Goal: Transaction & Acquisition: Purchase product/service

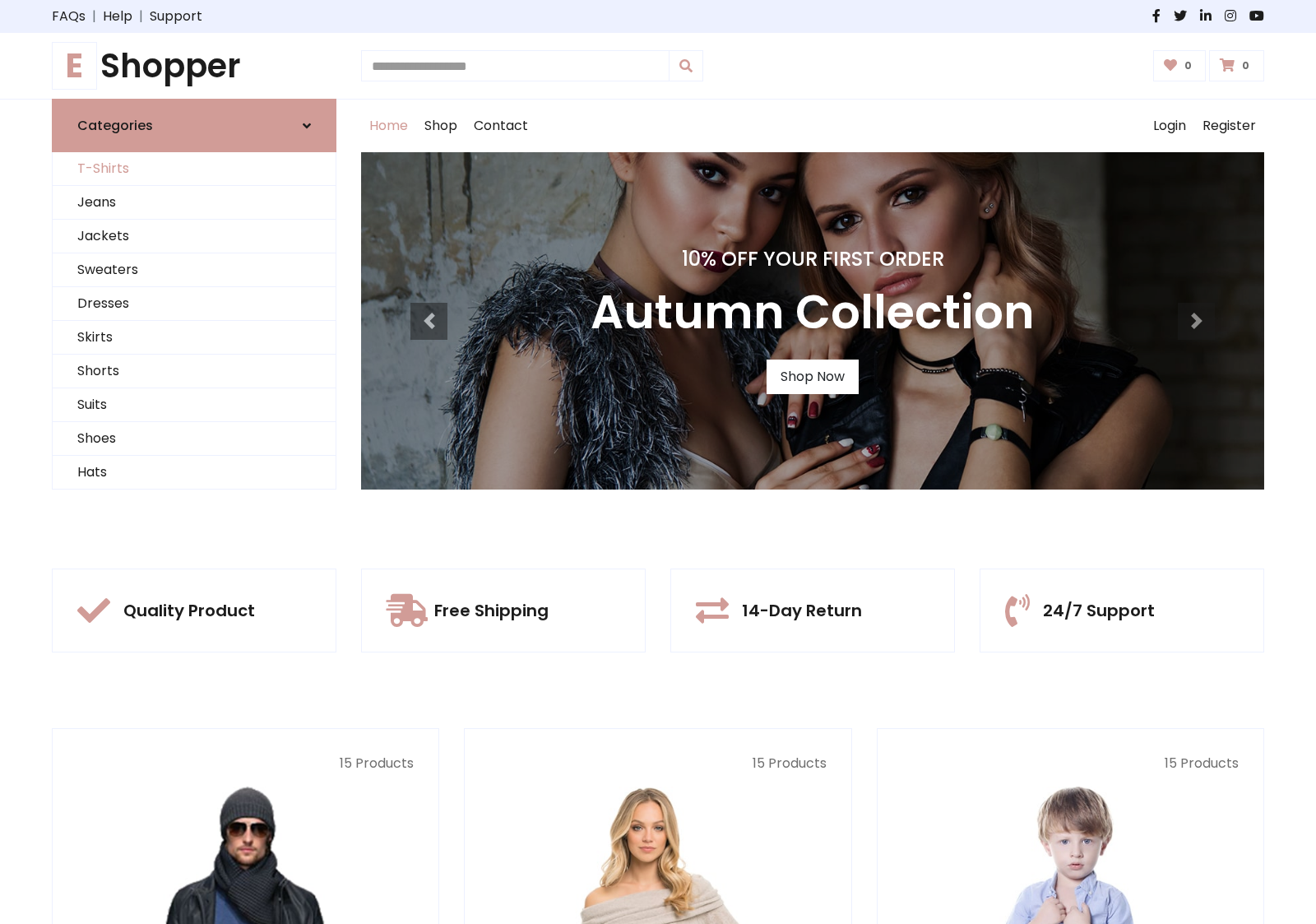
click at [194, 169] on link "T-Shirts" at bounding box center [194, 169] width 283 height 34
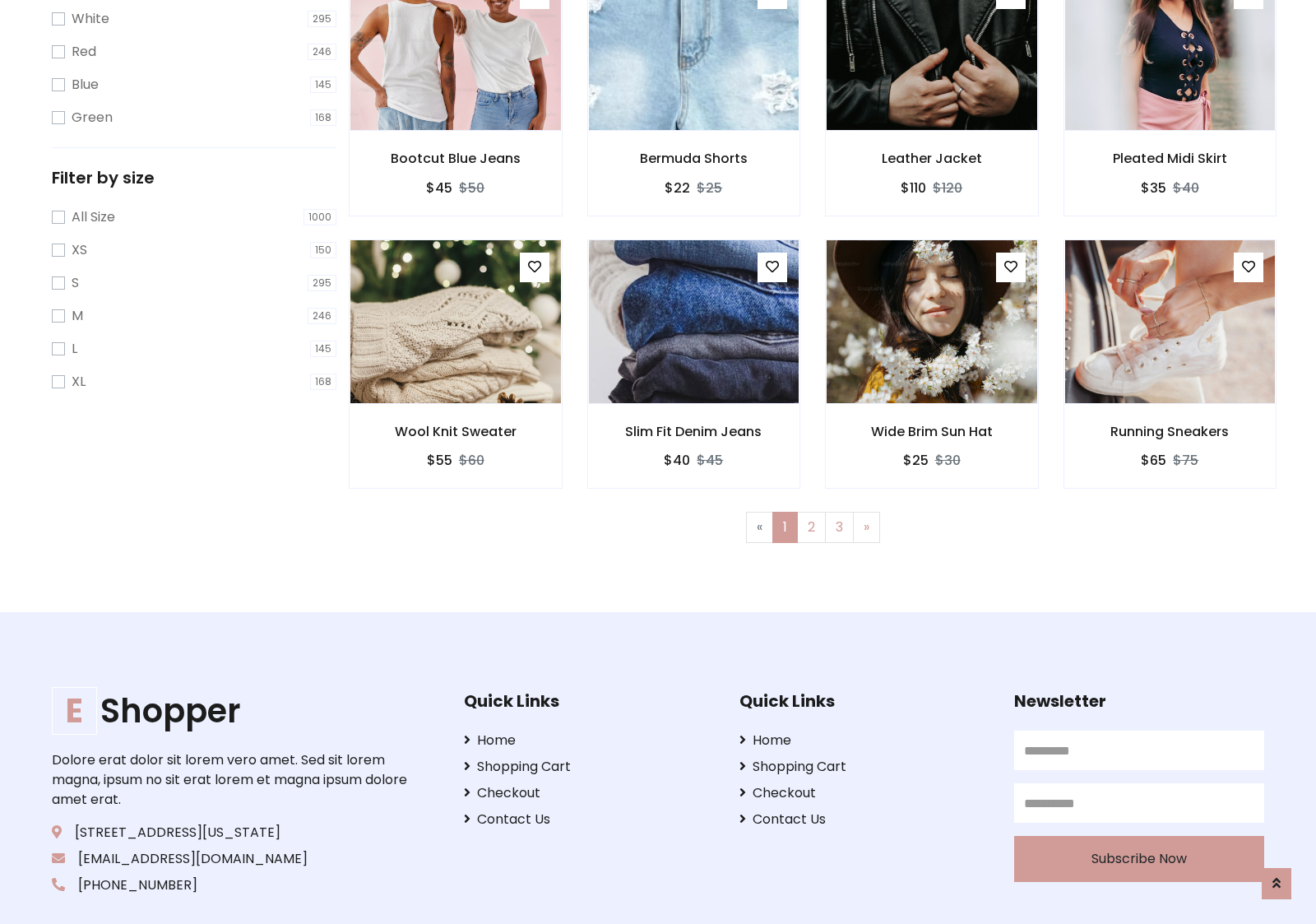
scroll to position [30, 0]
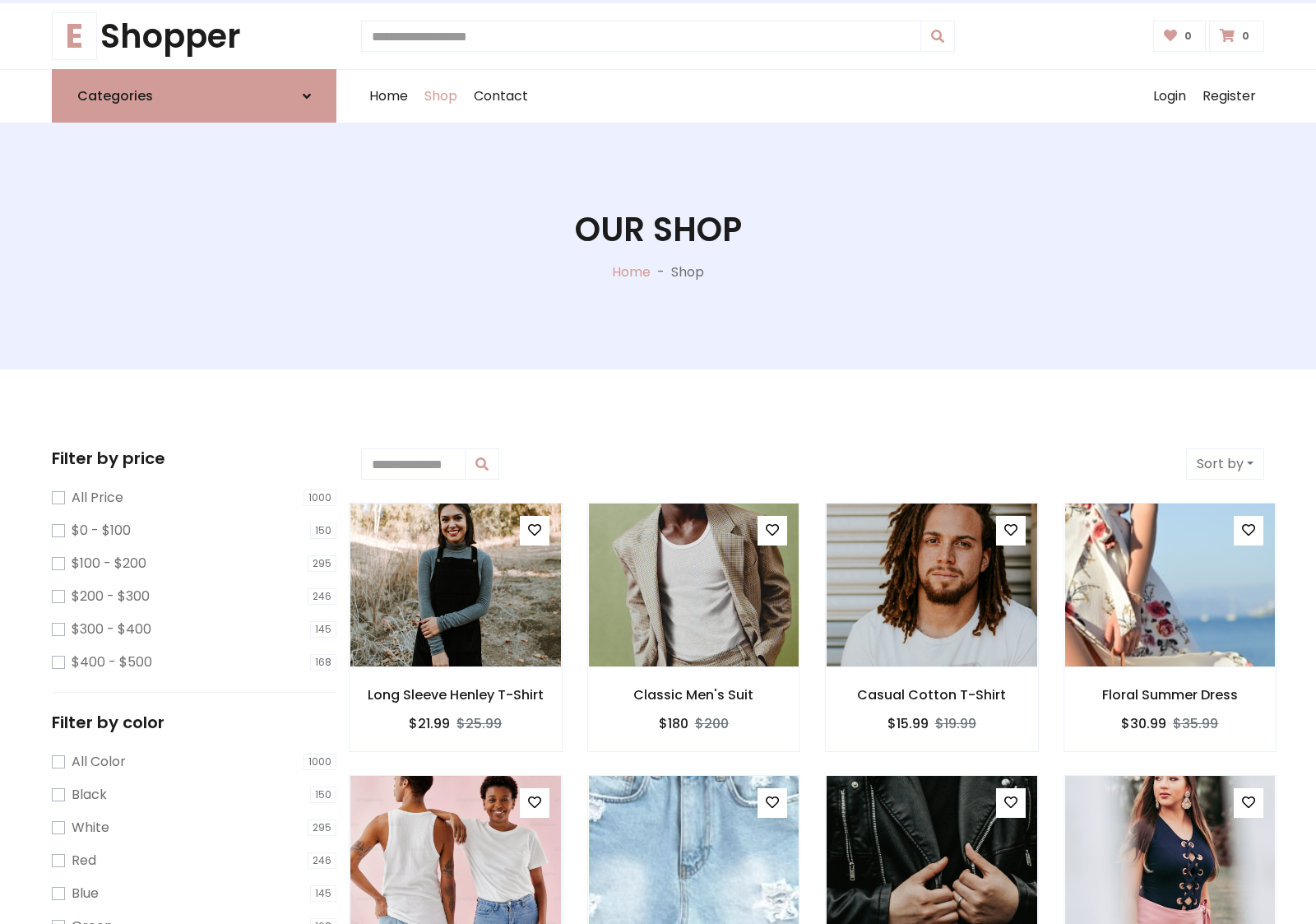
click at [658, 246] on h1 "Our Shop" at bounding box center [658, 229] width 167 height 40
click at [813, 96] on div "Home Shop Contact Log out Login Register" at bounding box center [812, 96] width 903 height 52
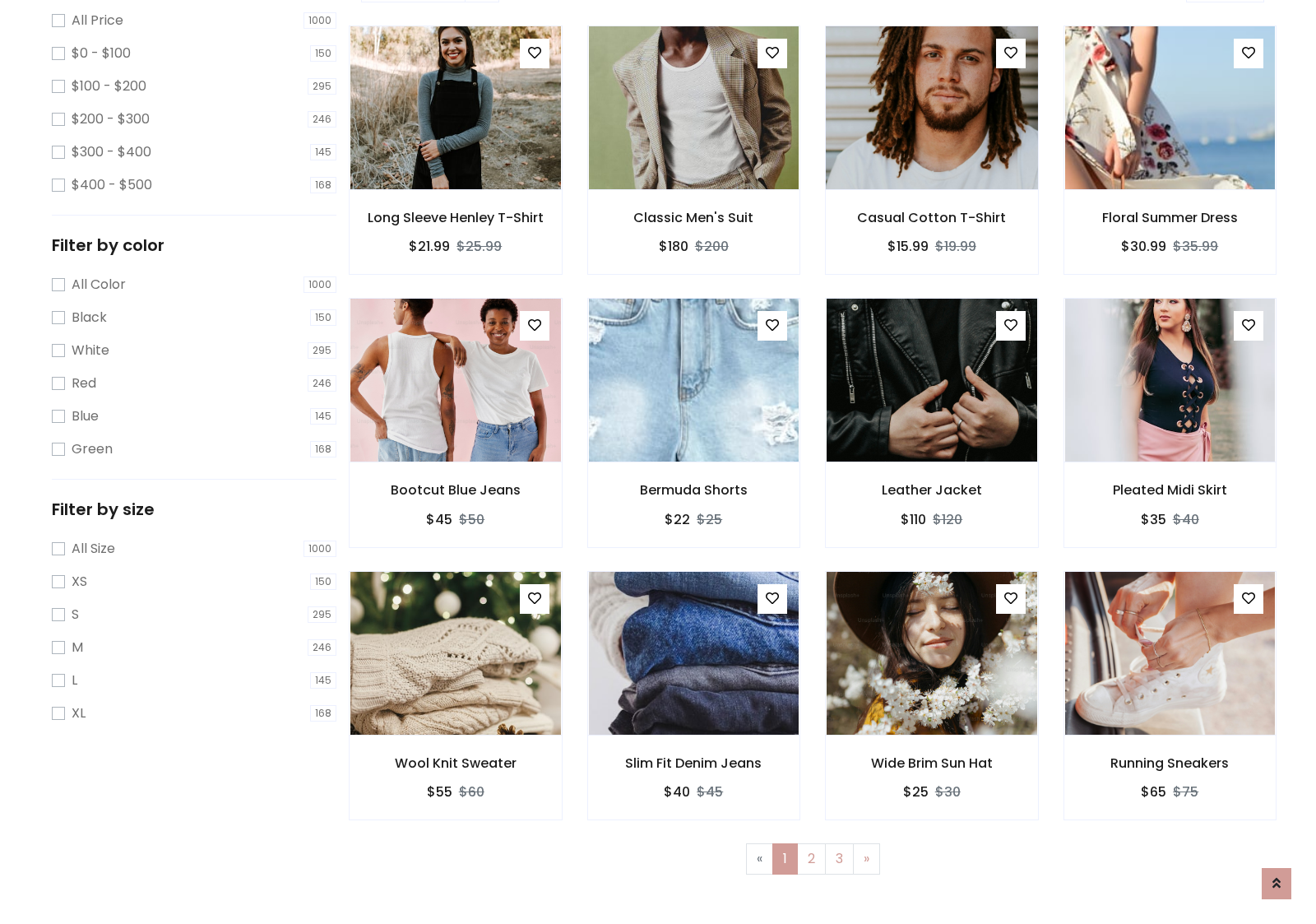
click at [931, 165] on img at bounding box center [932, 108] width 253 height 395
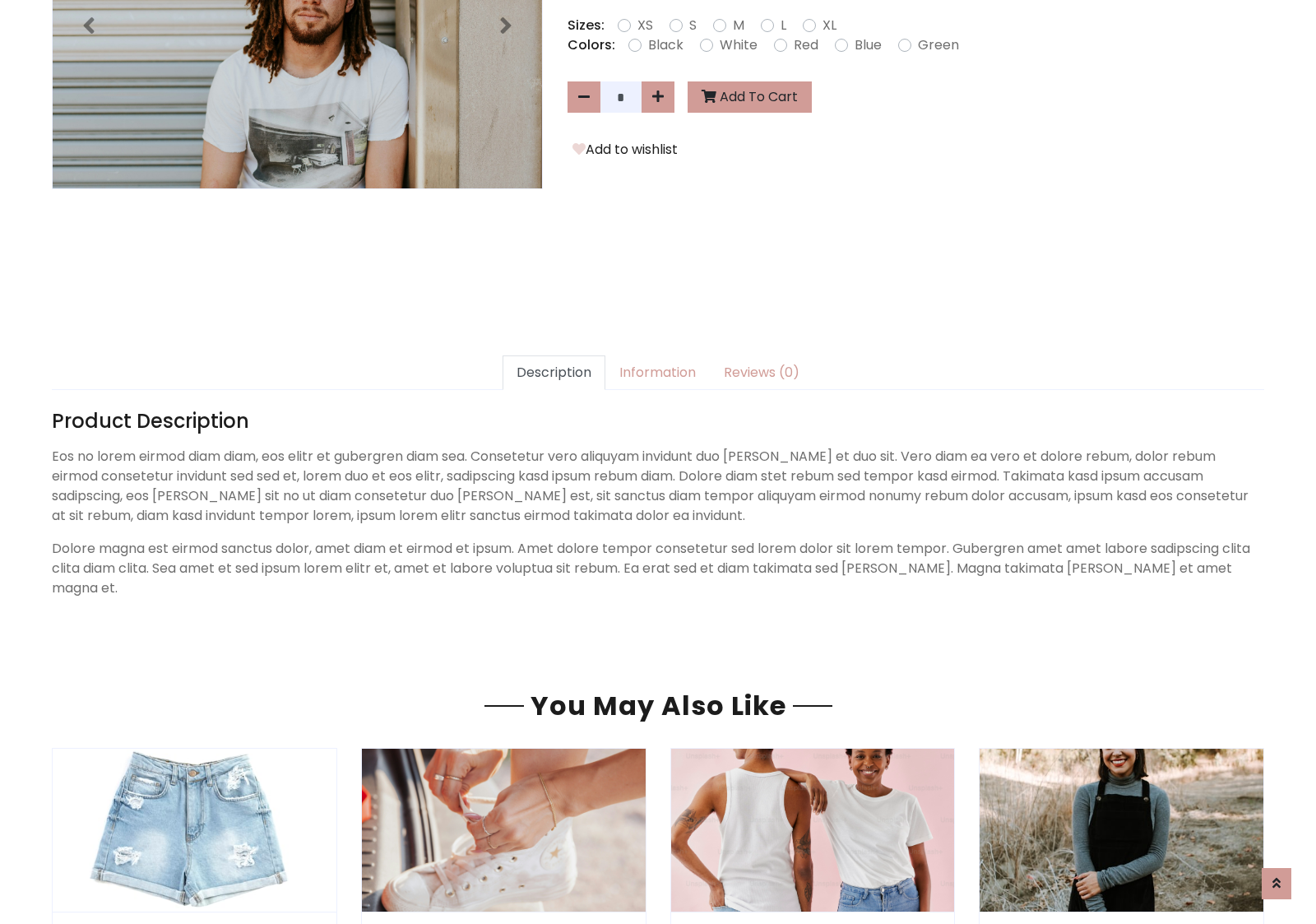
scroll to position [402, 0]
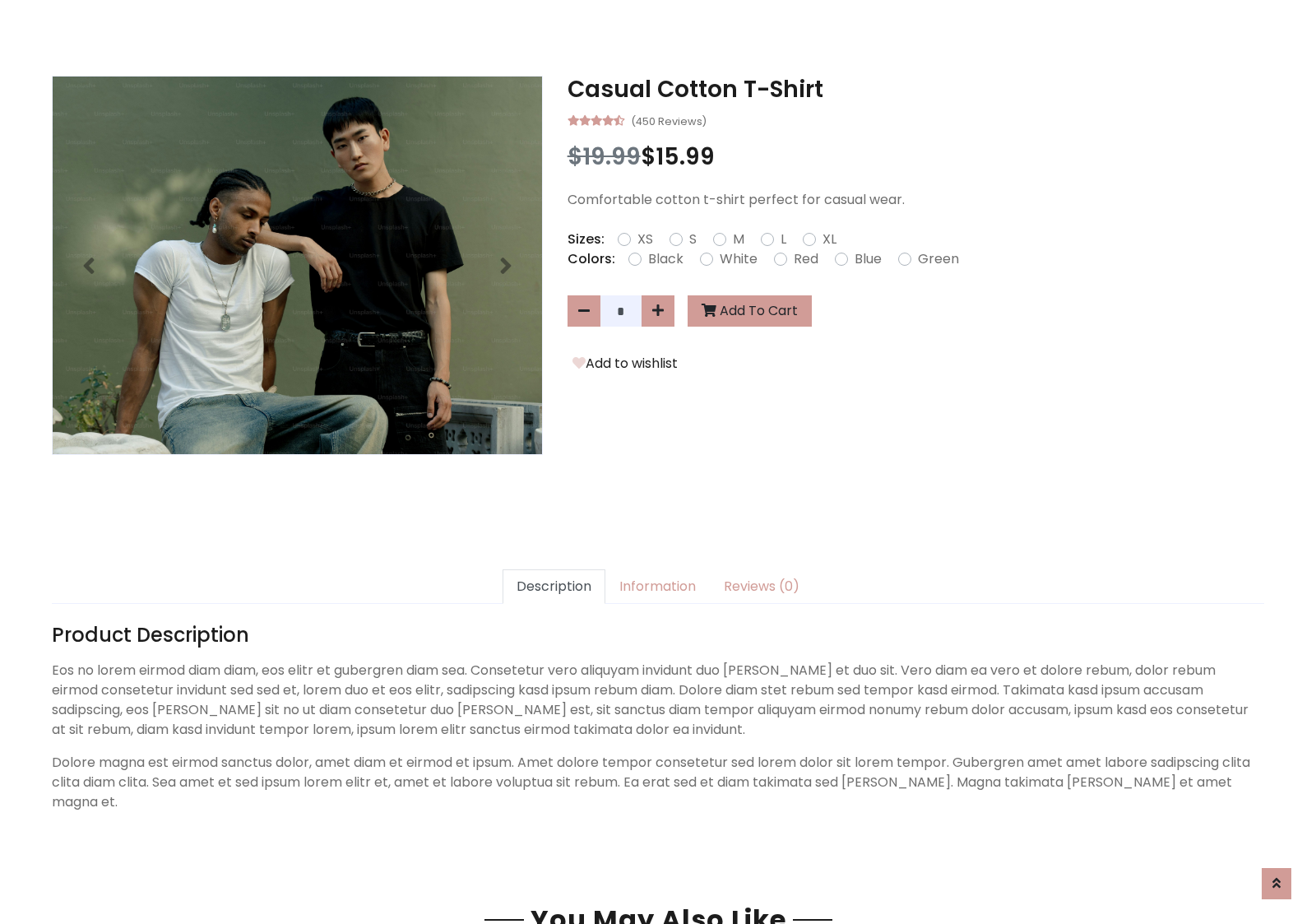
click at [916, 89] on h3 "Casual Cotton T-Shirt" at bounding box center [916, 89] width 696 height 28
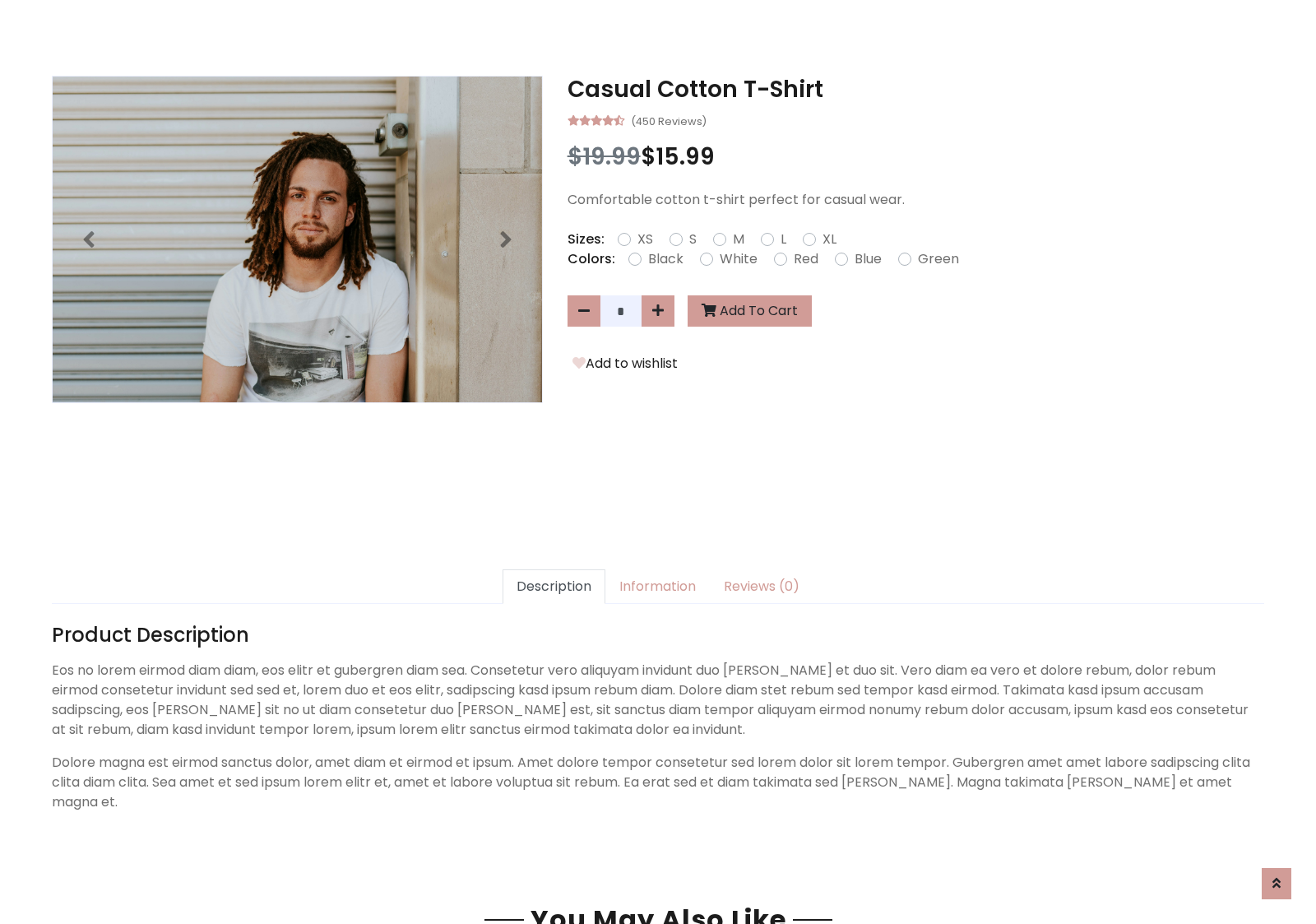
click at [916, 89] on h3 "Casual Cotton T-Shirt" at bounding box center [916, 89] width 696 height 28
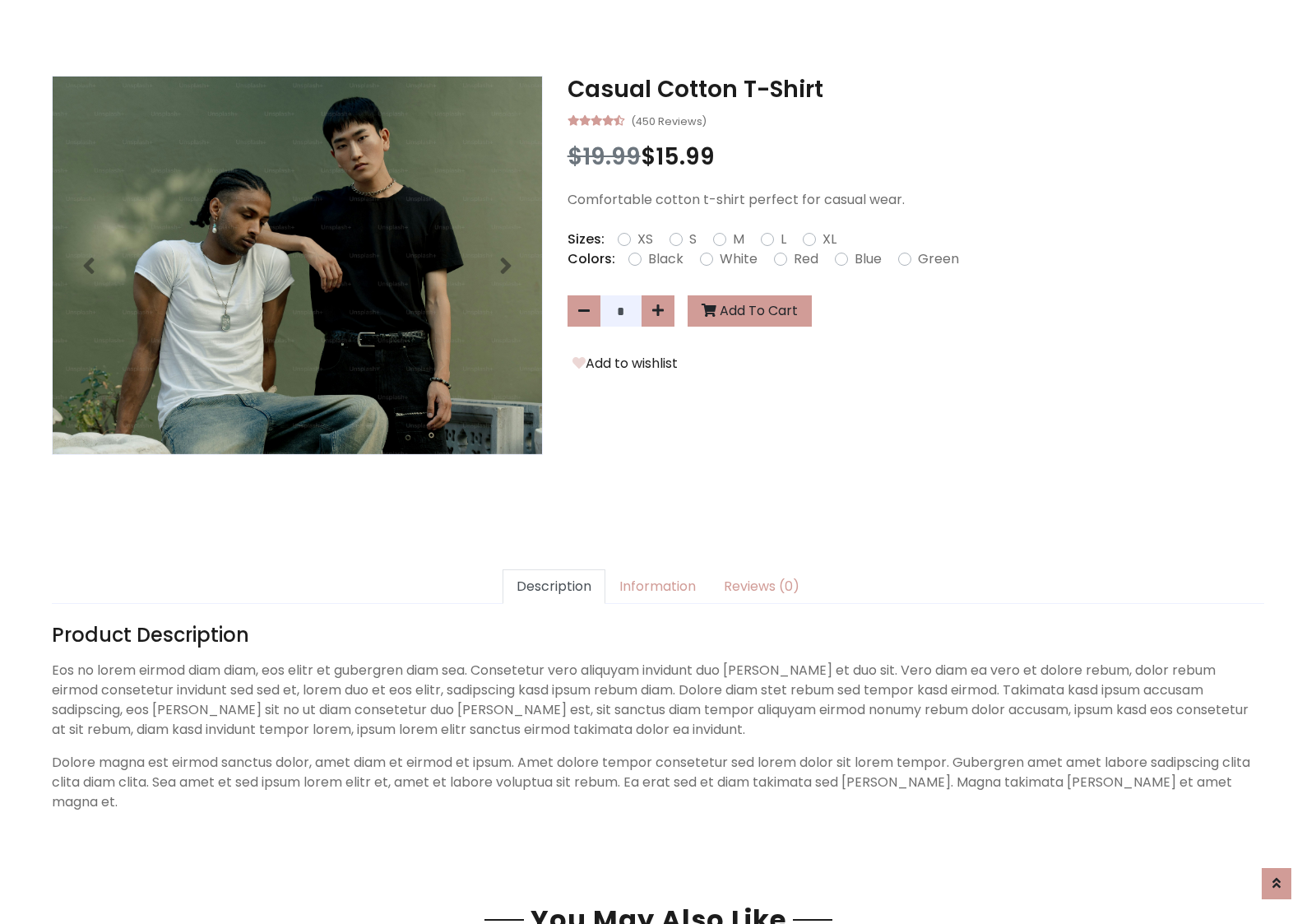
scroll to position [0, 0]
